Goal: Information Seeking & Learning: Check status

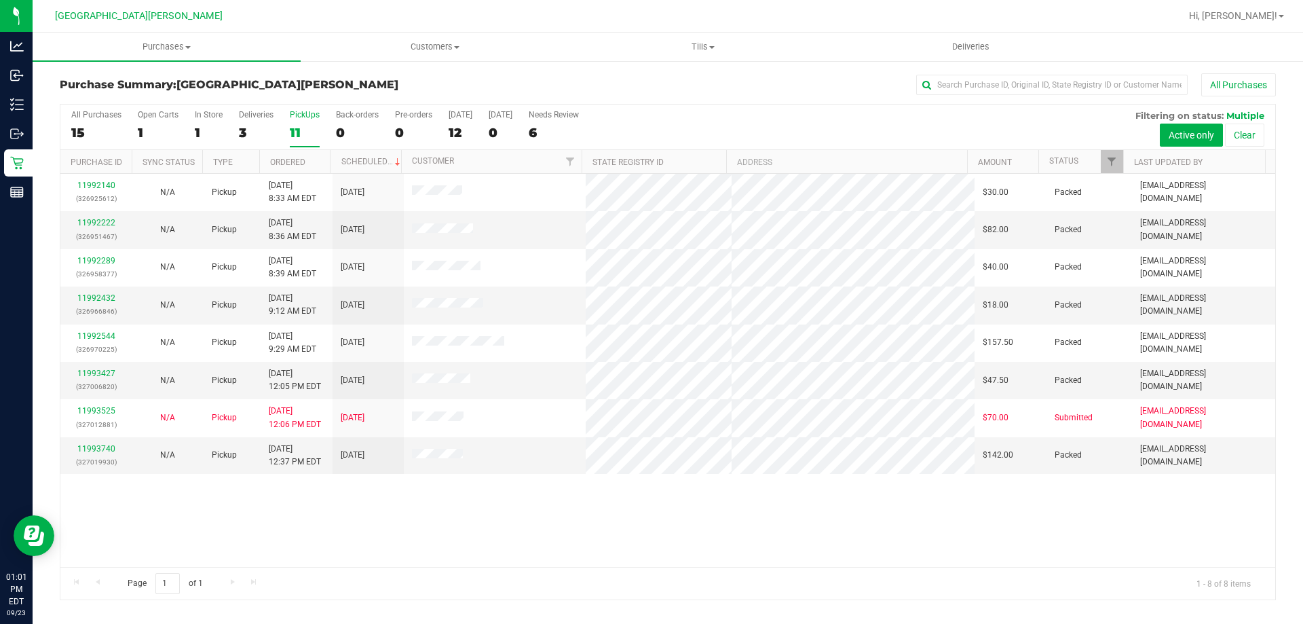
click at [322, 112] on div "All Purchases 15 Open Carts 1 In Store 1 Deliveries 3 PickUps 11 Back-orders 0 …" at bounding box center [667, 110] width 1215 height 11
click at [312, 113] on div "PickUps" at bounding box center [305, 115] width 30 height 10
click at [0, 0] on input "PickUps 11" at bounding box center [0, 0] width 0 height 0
click at [297, 122] on label "PickUps 8" at bounding box center [305, 128] width 30 height 37
click at [0, 0] on input "PickUps 8" at bounding box center [0, 0] width 0 height 0
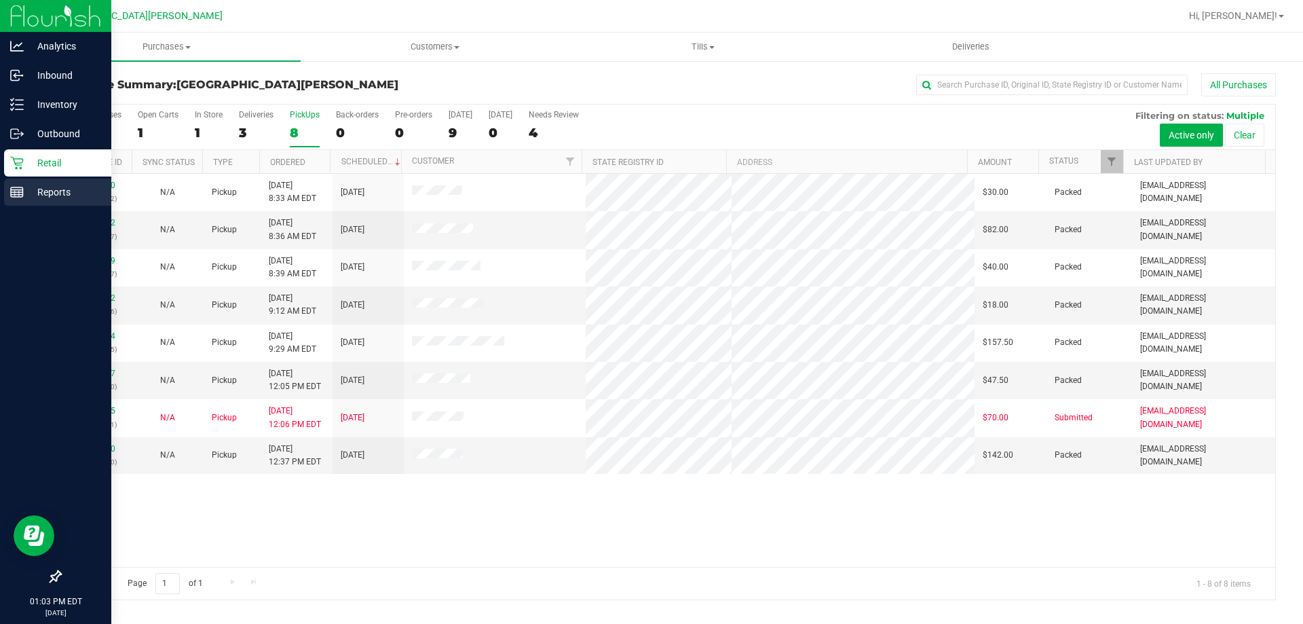
click at [20, 189] on icon at bounding box center [17, 192] width 14 height 14
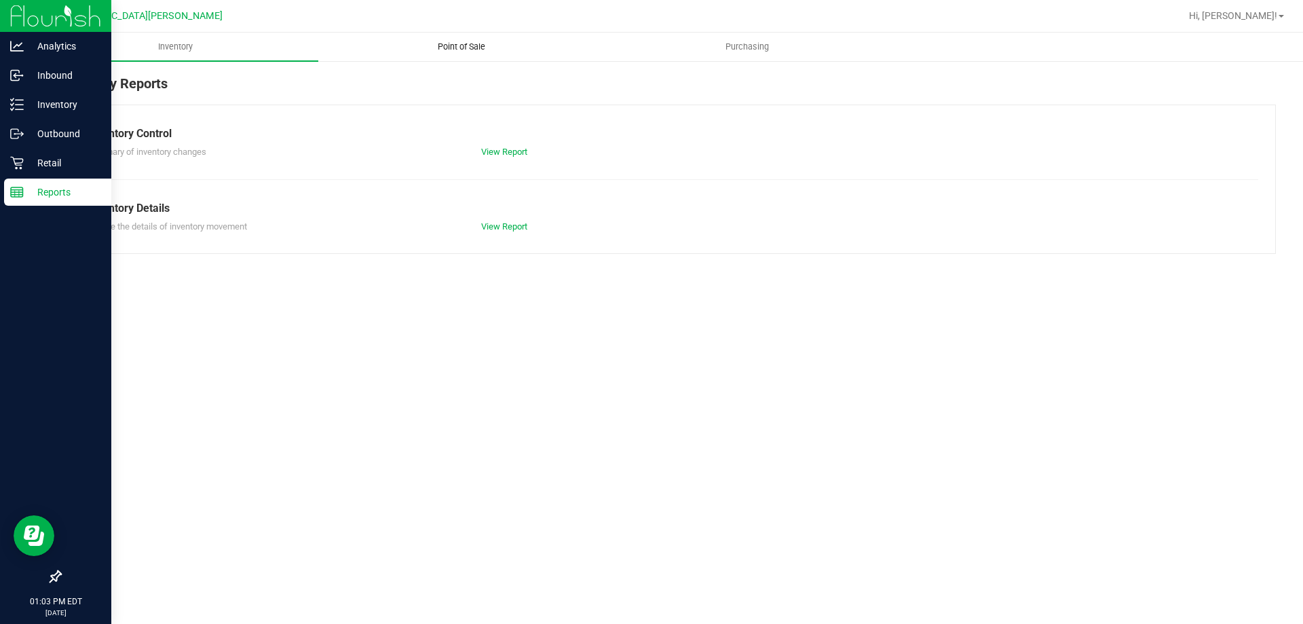
click at [443, 48] on span "Point of Sale" at bounding box center [461, 47] width 84 height 12
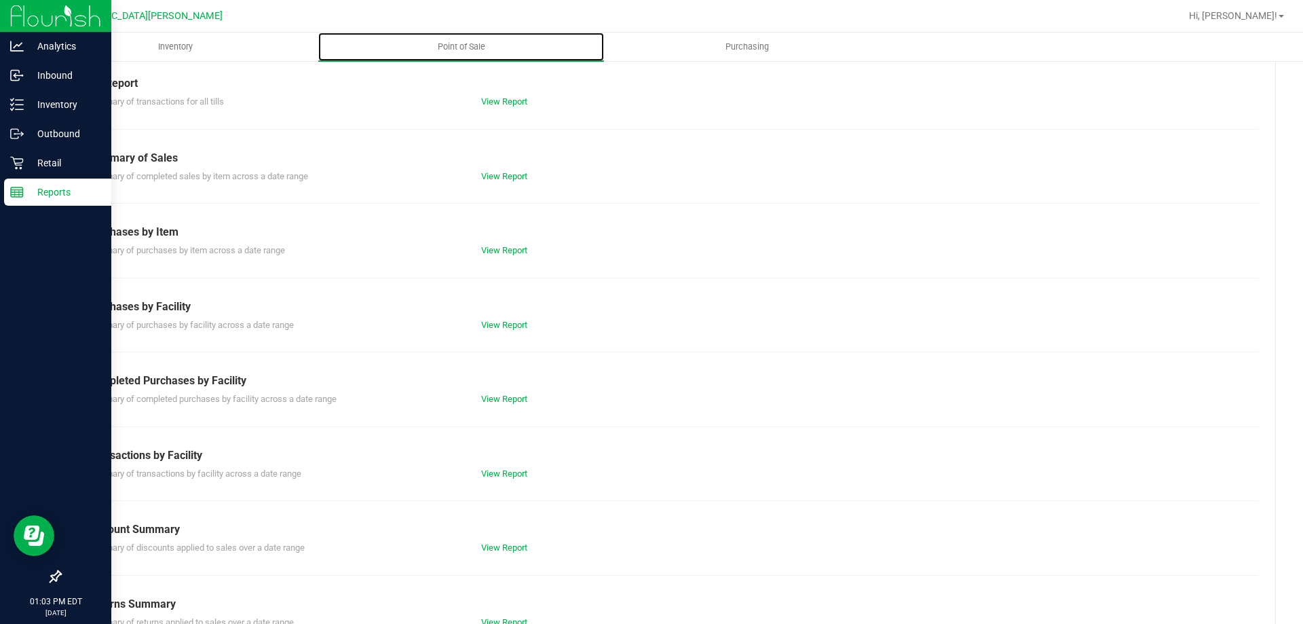
scroll to position [90, 0]
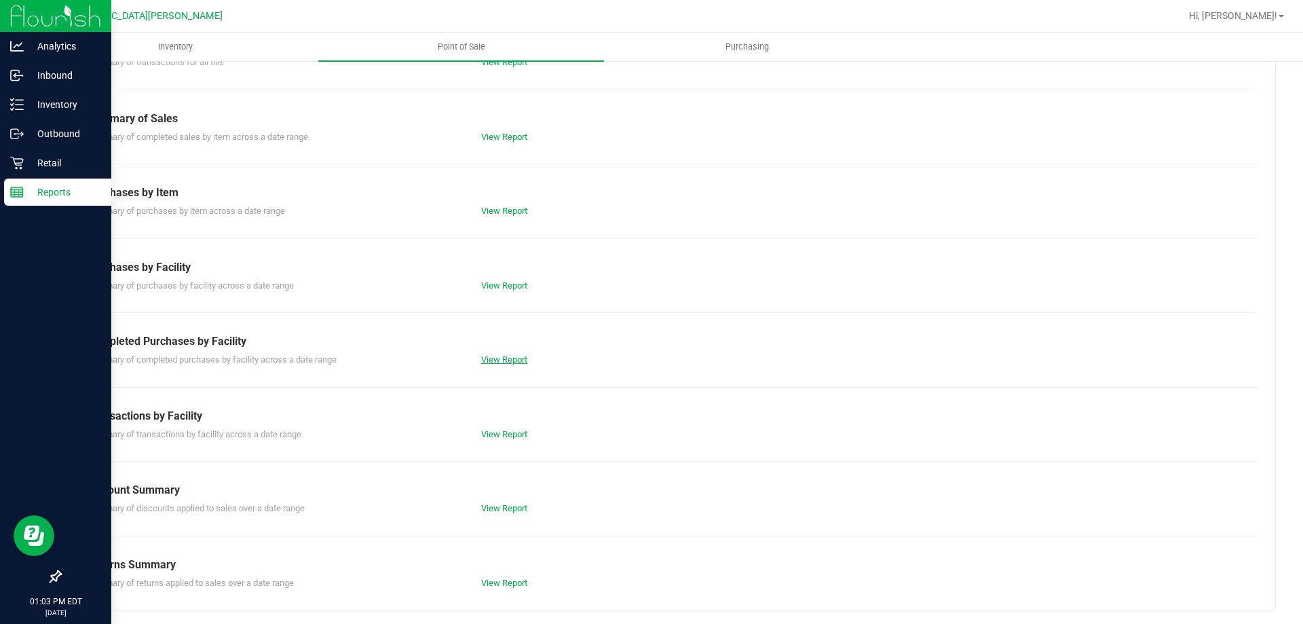
click at [499, 362] on link "View Report" at bounding box center [504, 359] width 46 height 10
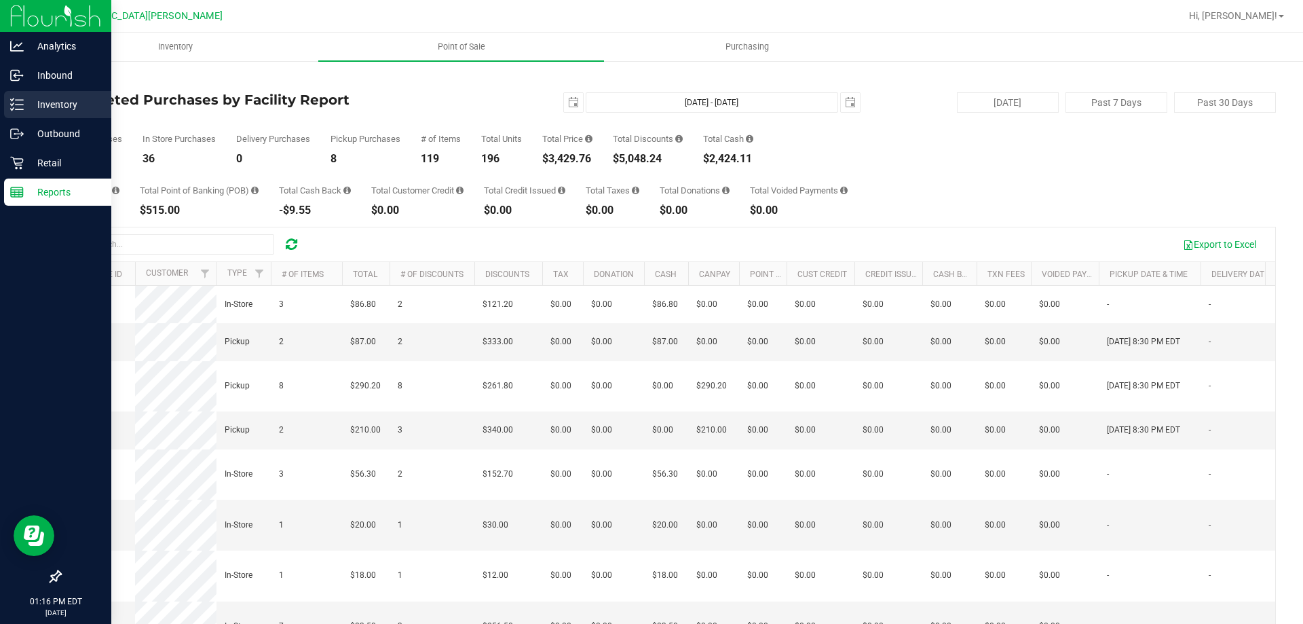
click at [18, 105] on line at bounding box center [19, 105] width 7 height 0
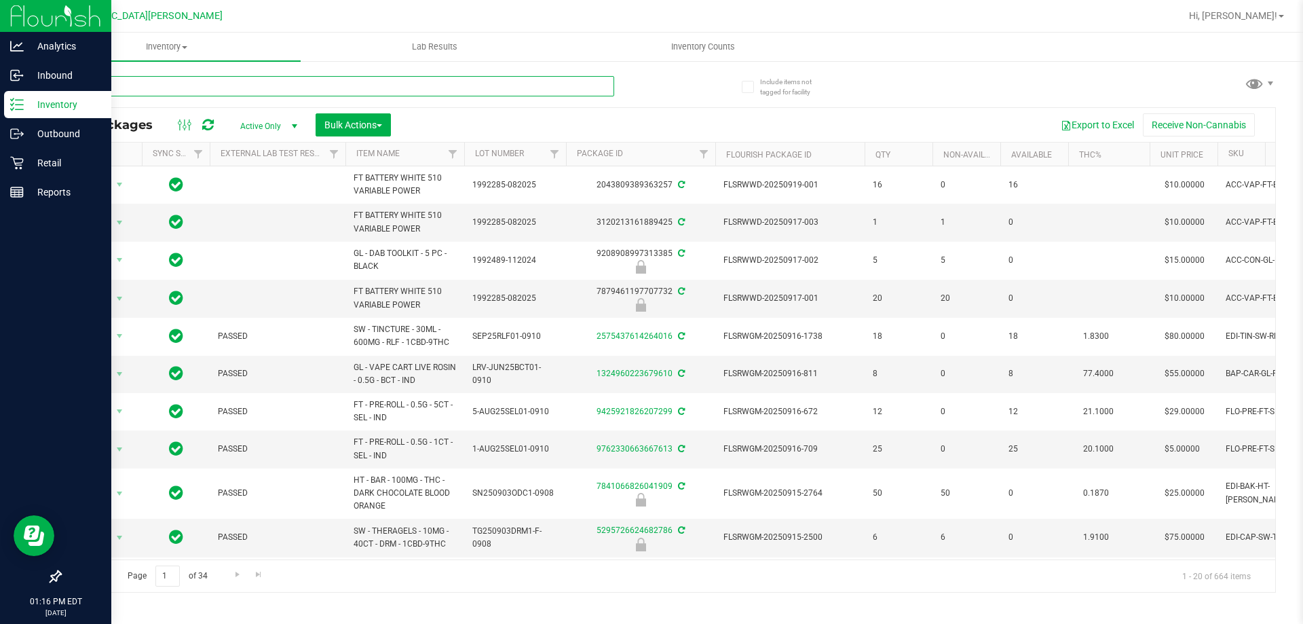
click at [138, 81] on input "text" at bounding box center [337, 86] width 554 height 20
type input "2"
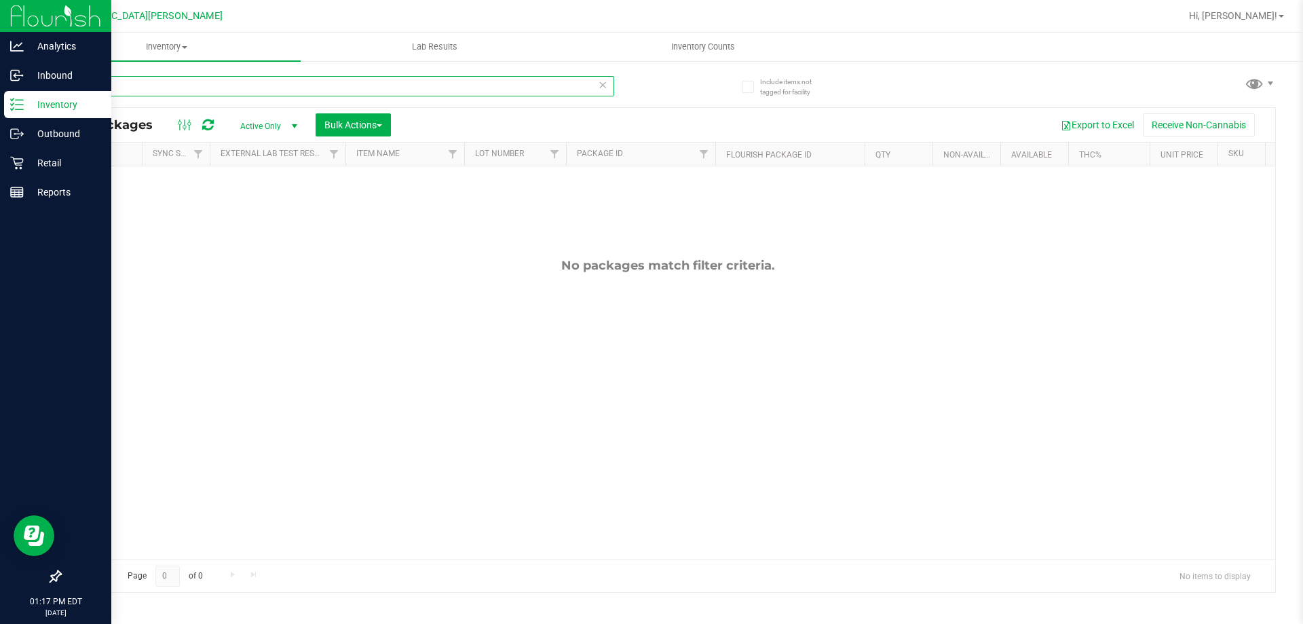
type input "1"
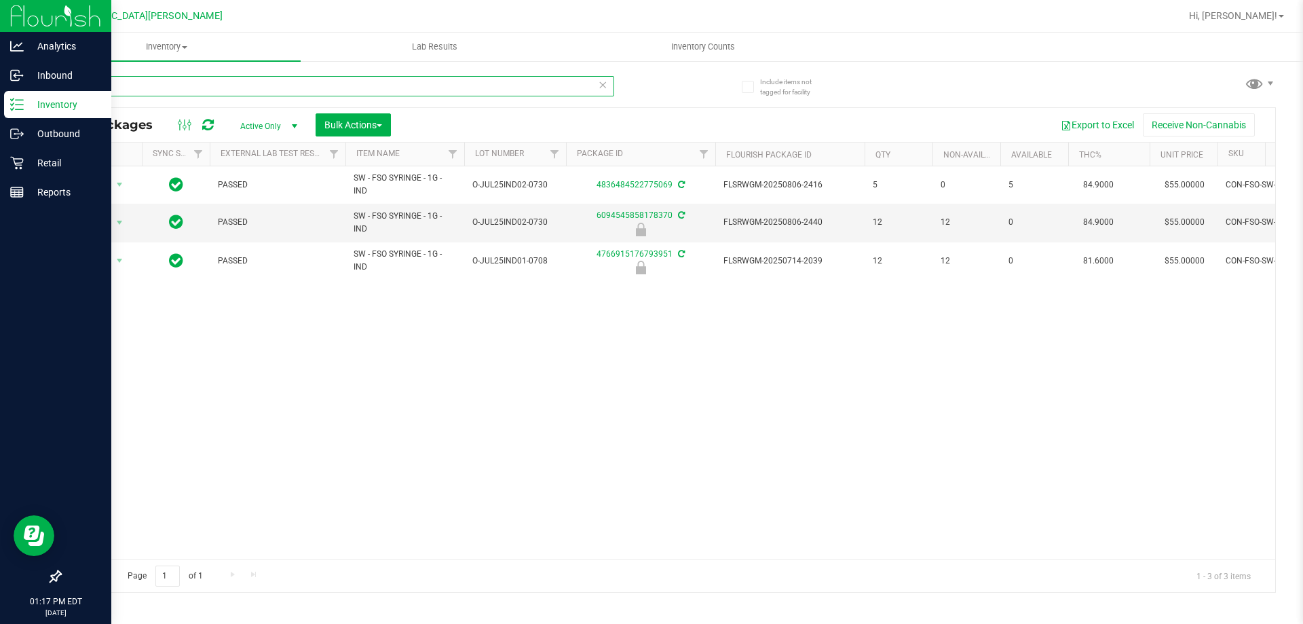
type input "o"
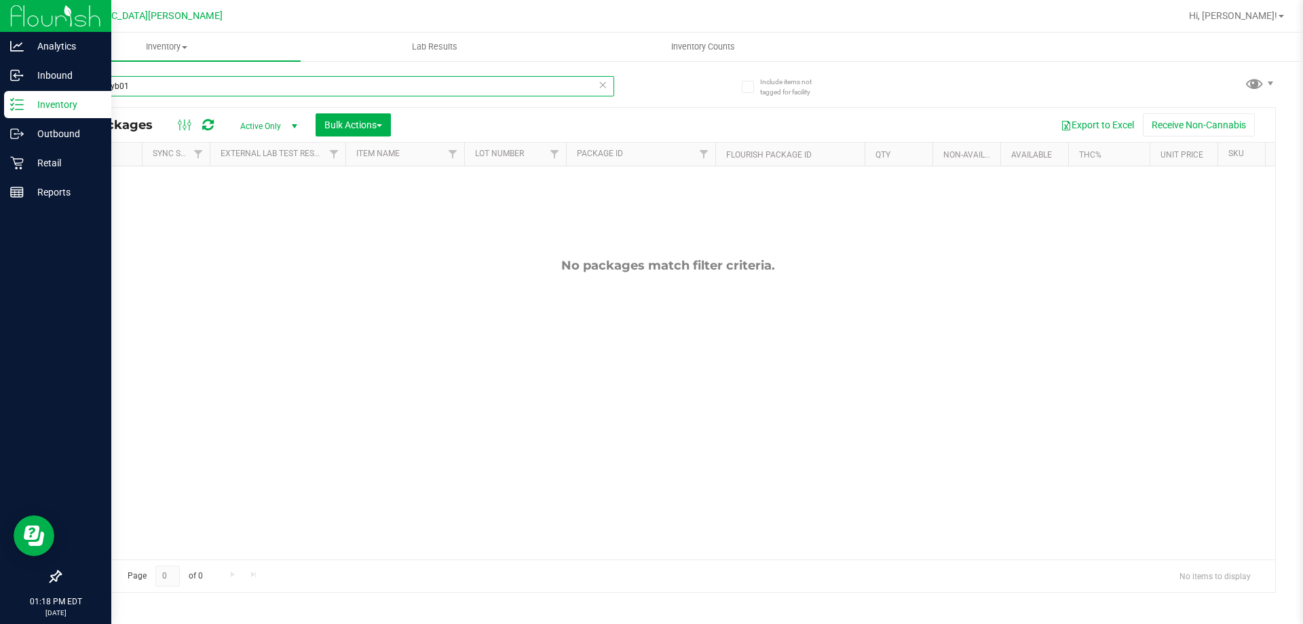
click at [169, 81] on input "0-jul25hyb01" at bounding box center [337, 86] width 554 height 20
type input "0"
type input "4"
type input "0"
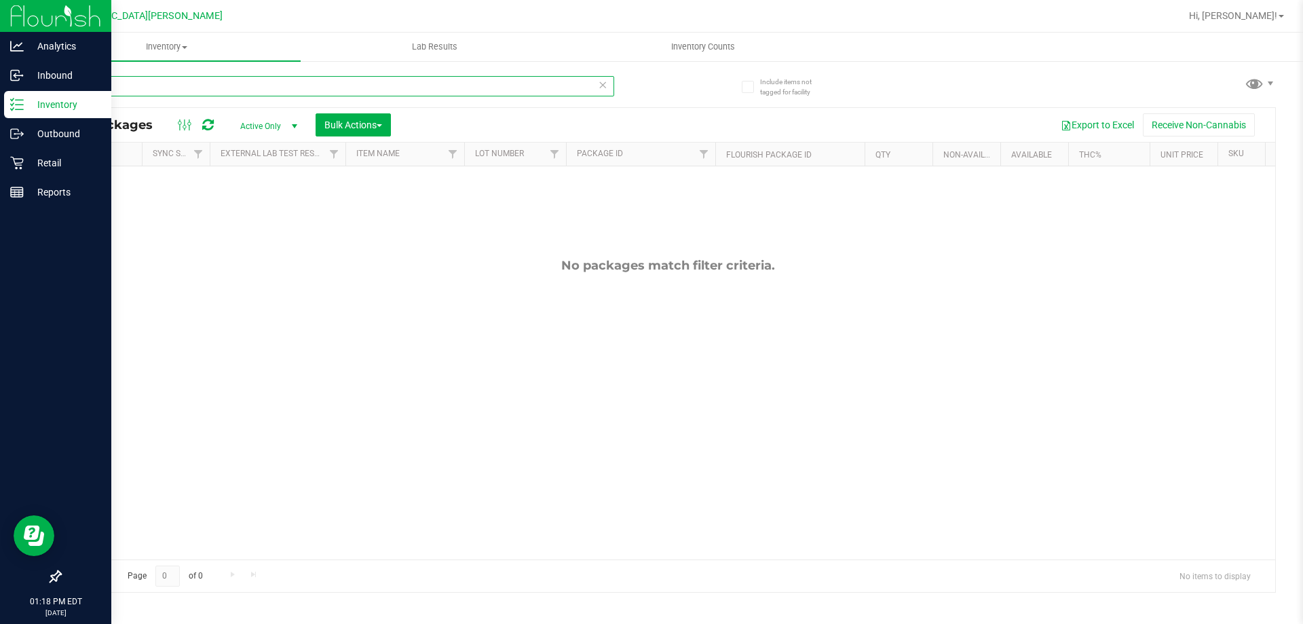
type input "6"
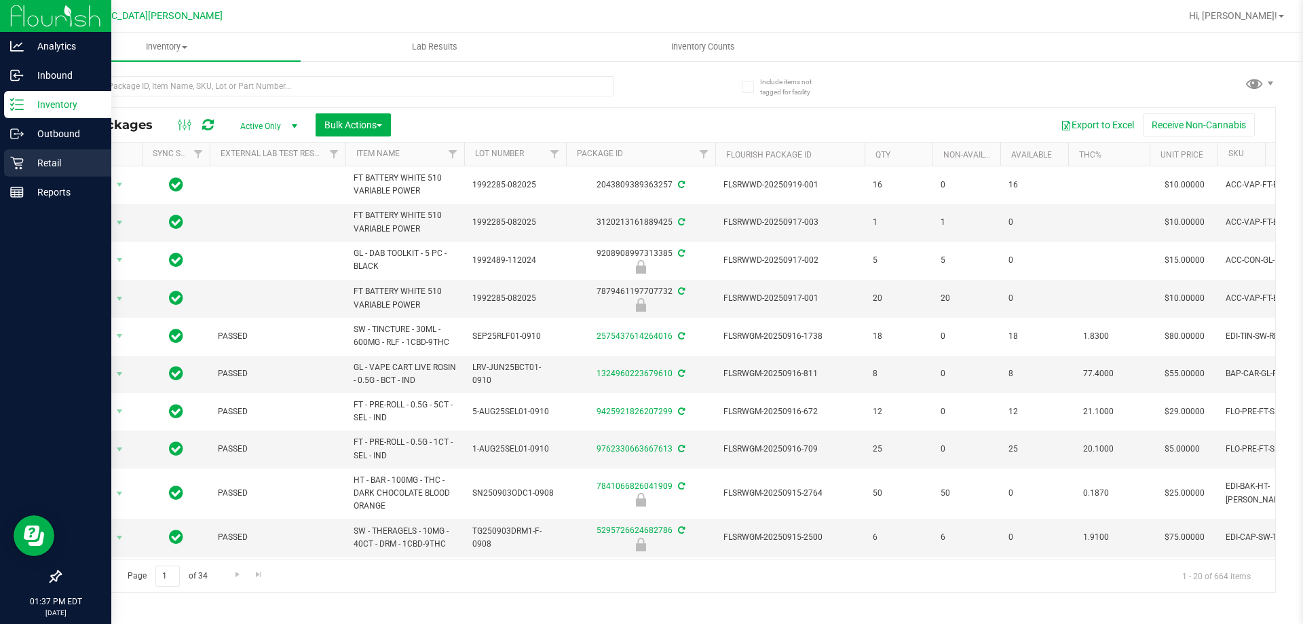
click at [12, 168] on icon at bounding box center [17, 163] width 14 height 14
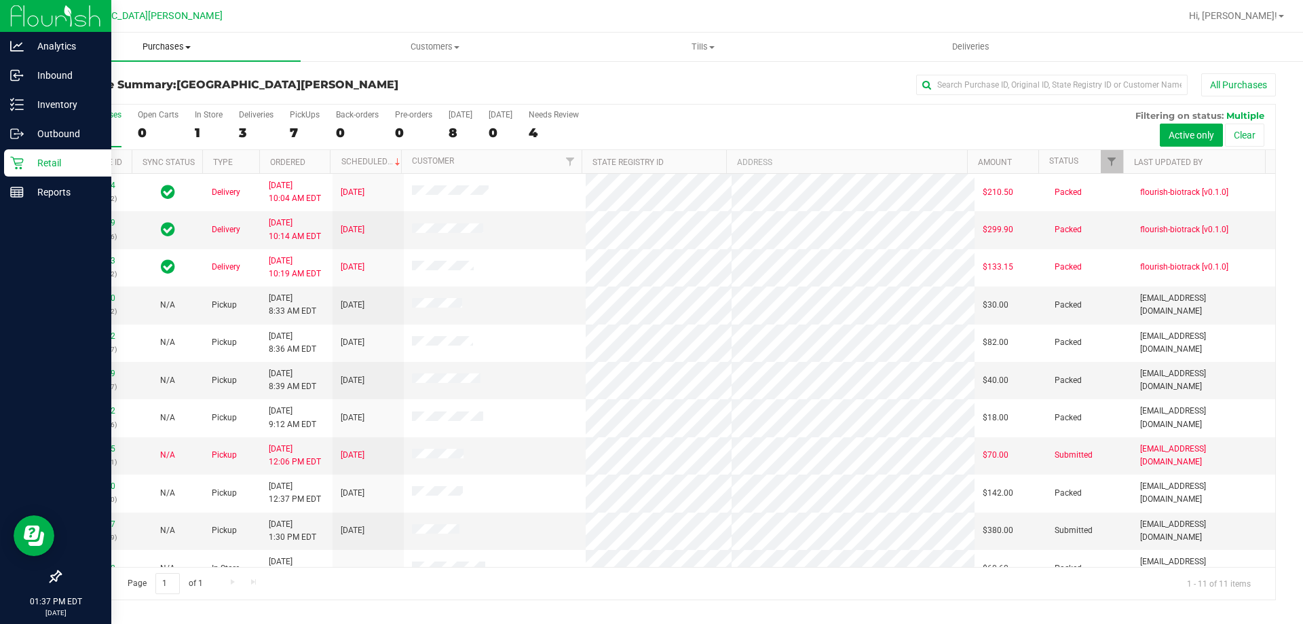
click at [158, 50] on span "Purchases" at bounding box center [167, 47] width 268 height 12
click at [69, 105] on li "Fulfillment" at bounding box center [167, 98] width 268 height 16
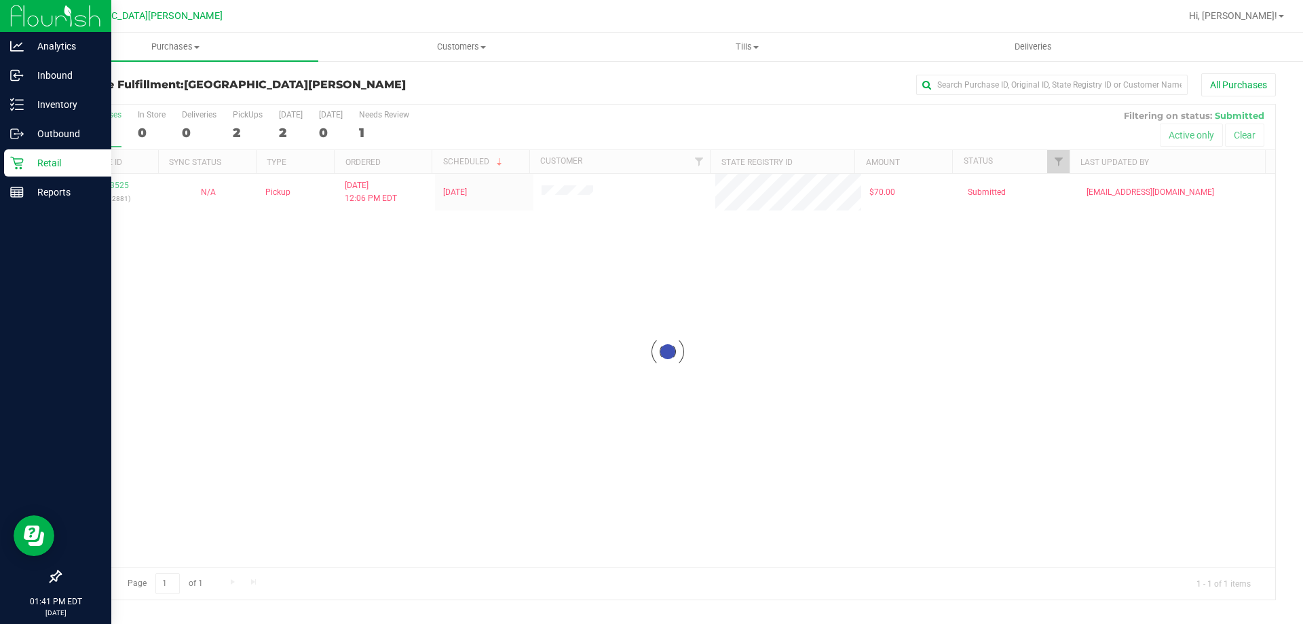
click at [29, 156] on p "Retail" at bounding box center [64, 163] width 81 height 16
click at [17, 150] on div "Retail" at bounding box center [57, 162] width 107 height 27
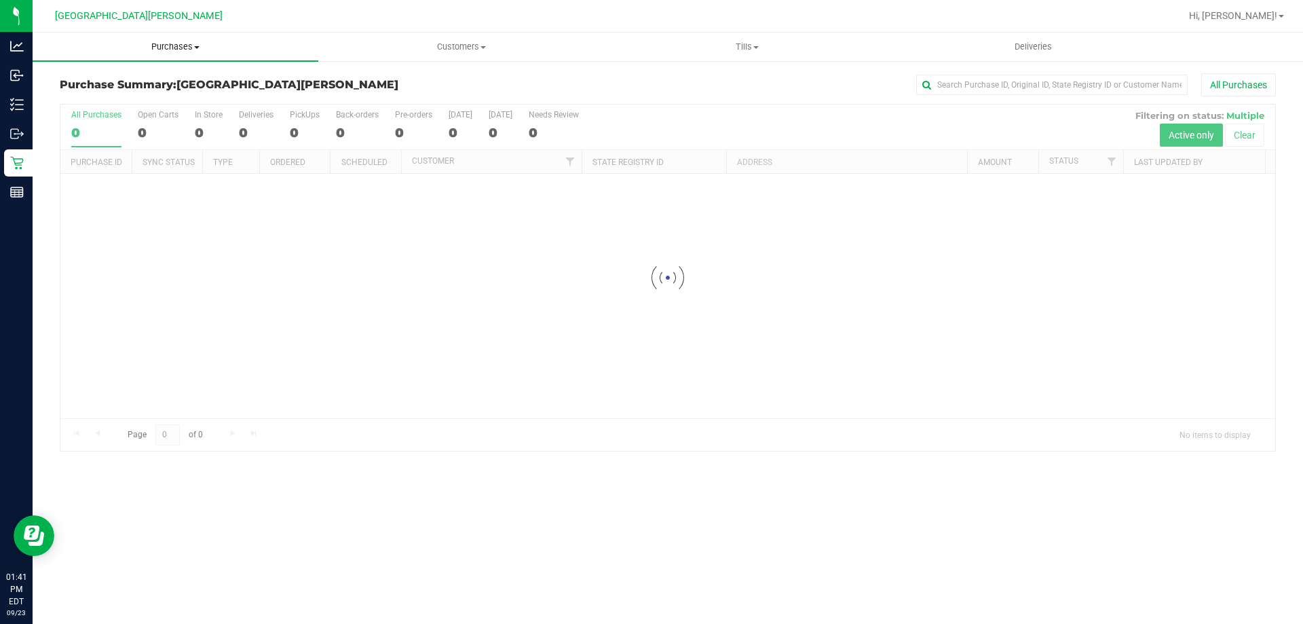
click at [173, 57] on uib-tab-heading "Purchases Summary of purchases Fulfillment All purchases" at bounding box center [176, 47] width 286 height 29
click at [91, 103] on span "Fulfillment" at bounding box center [75, 98] width 84 height 12
